Goal: Task Accomplishment & Management: Use online tool/utility

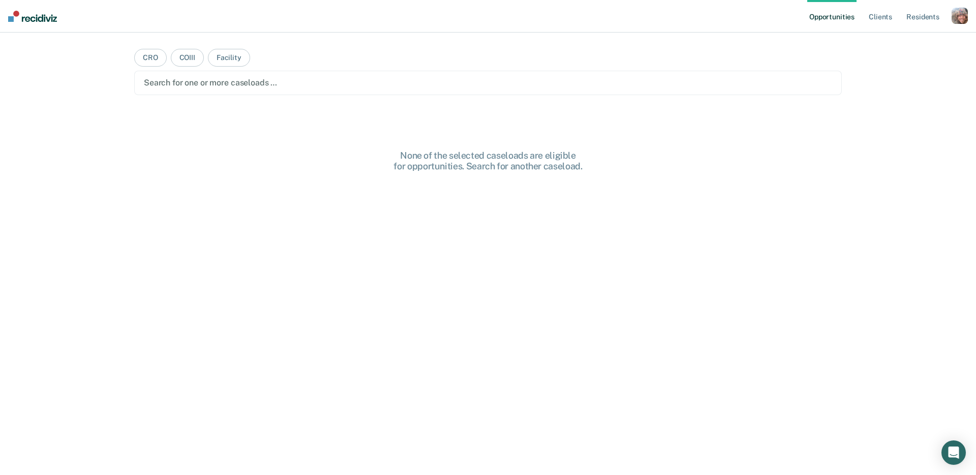
click at [968, 20] on nav "Opportunities Client s Resident s Profile How it works Log Out" at bounding box center [488, 16] width 976 height 33
click at [955, 19] on div "button" at bounding box center [959, 16] width 16 height 16
click at [893, 44] on link "Profile" at bounding box center [919, 41] width 82 height 9
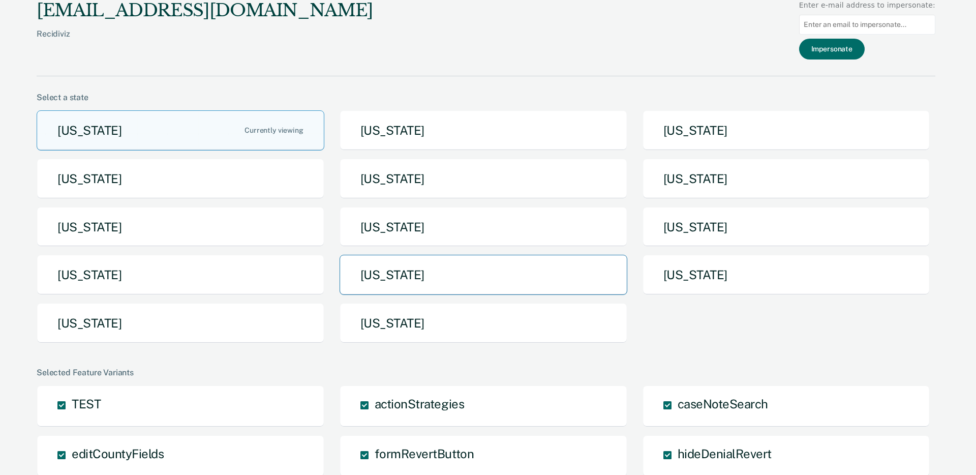
click at [402, 275] on button "[US_STATE]" at bounding box center [483, 275] width 288 height 40
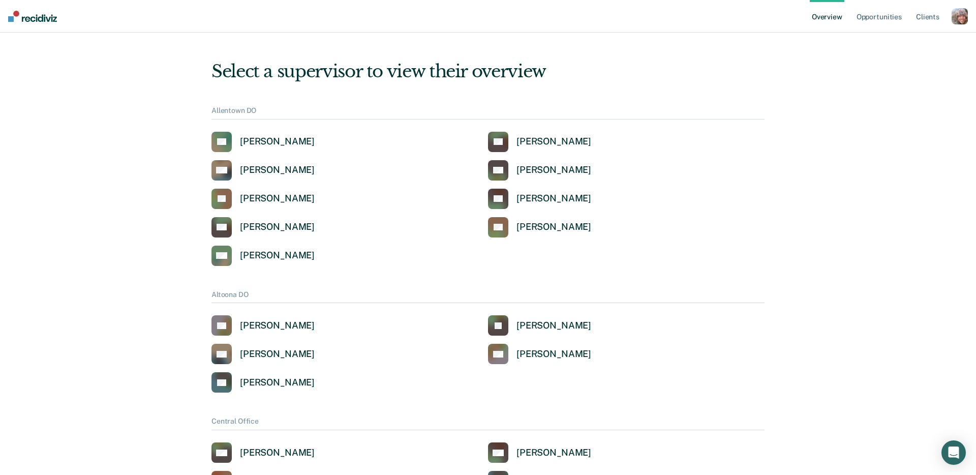
click at [960, 14] on div "button" at bounding box center [959, 16] width 16 height 16
click at [885, 41] on link "Profile" at bounding box center [919, 41] width 82 height 9
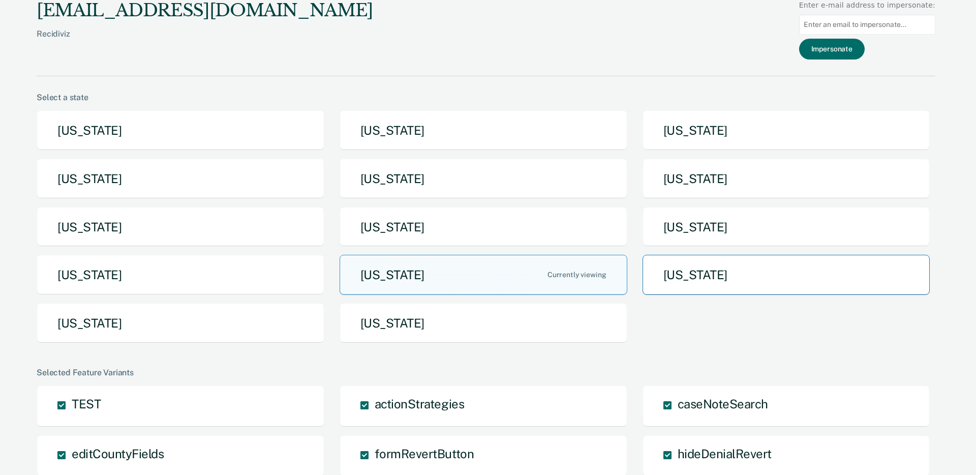
click at [759, 282] on button "[US_STATE]" at bounding box center [786, 275] width 288 height 40
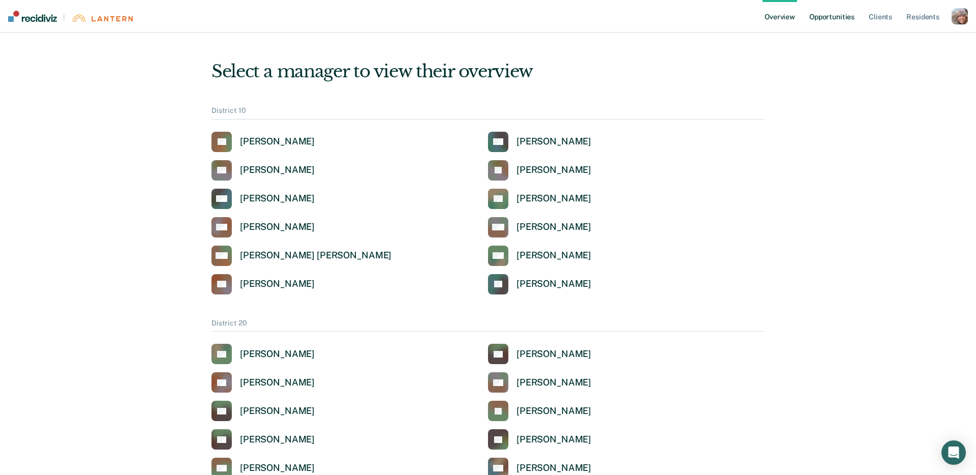
click at [833, 13] on link "Opportunities" at bounding box center [831, 16] width 49 height 33
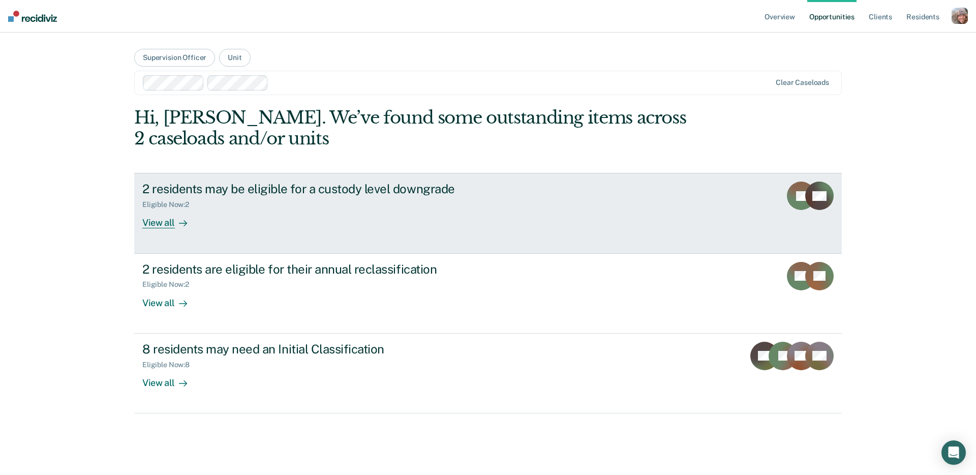
click at [587, 208] on link "2 residents may be eligible for a custody level downgrade Eligible Now : 2 View…" at bounding box center [487, 213] width 707 height 80
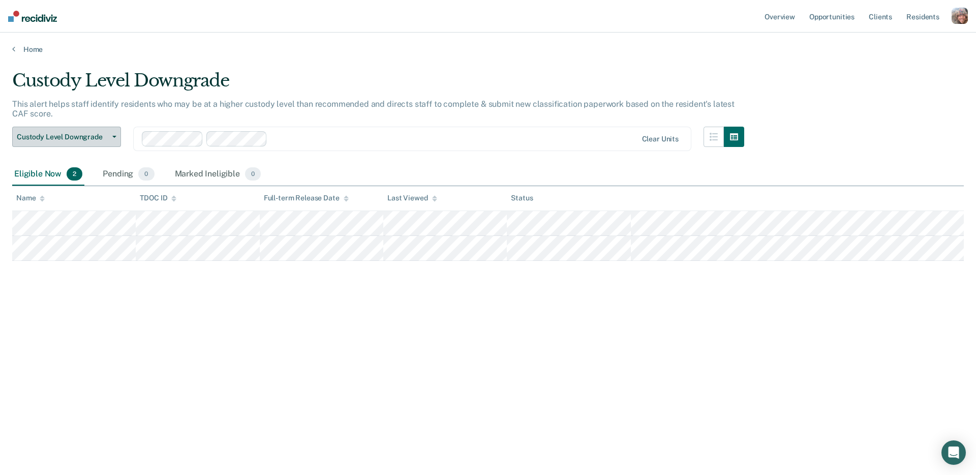
click at [84, 131] on button "Custody Level Downgrade" at bounding box center [66, 137] width 109 height 20
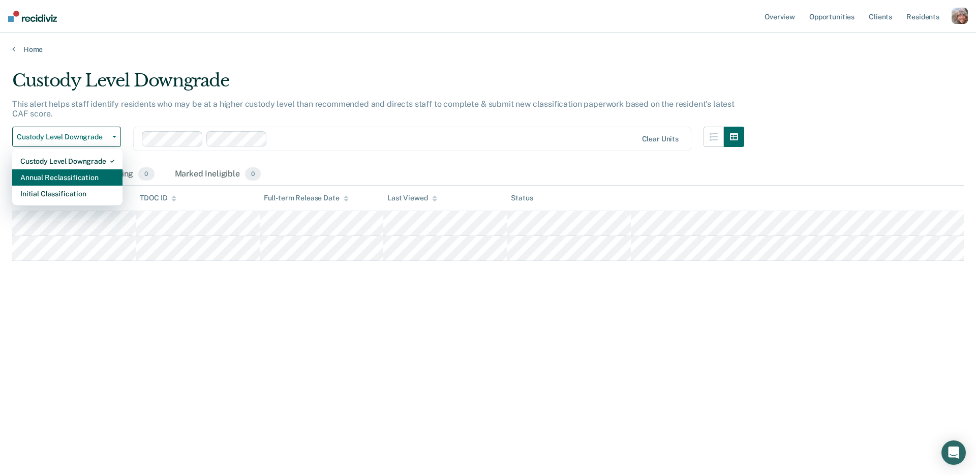
click at [78, 176] on div "Annual Reclassification" at bounding box center [67, 177] width 94 height 16
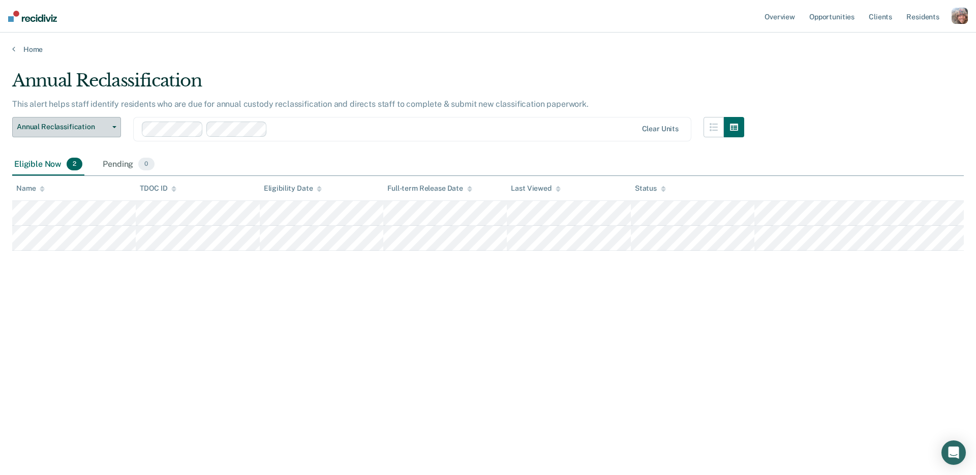
click at [68, 124] on span "Annual Reclassification" at bounding box center [62, 126] width 91 height 9
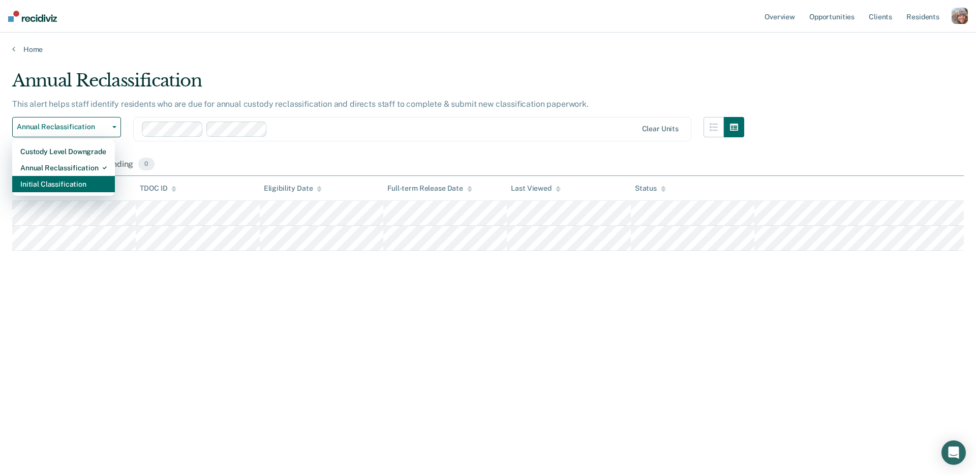
click at [71, 181] on div "Initial Classification" at bounding box center [63, 184] width 86 height 16
